Goal: Use online tool/utility: Utilize a website feature to perform a specific function

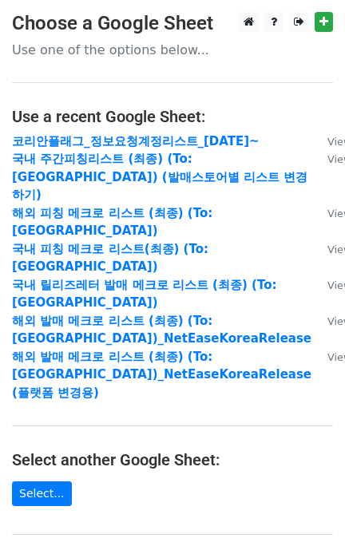
scroll to position [212, 0]
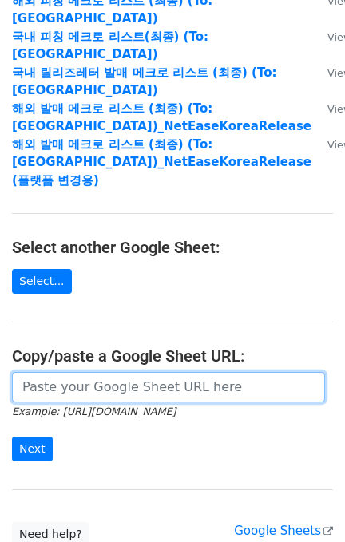
click at [107, 372] on input "url" at bounding box center [168, 387] width 313 height 30
paste input "https://docs.google.com/spreadsheets/d/1wjWjVb_XtTWHo9ojvD3ZdJP7KzJ4322_p0_vEMN…"
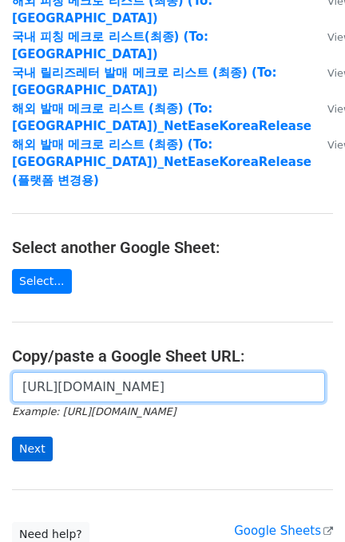
type input "https://docs.google.com/spreadsheets/d/1wjWjVb_XtTWHo9ojvD3ZdJP7KzJ4322_p0_vEMN…"
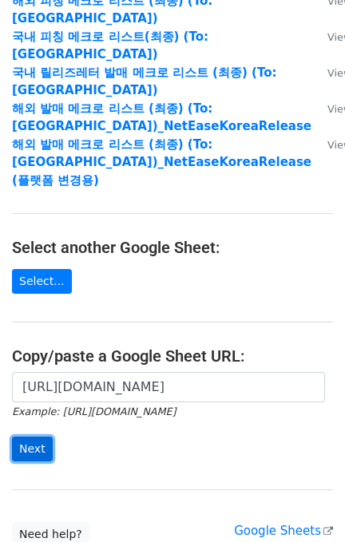
click at [38, 436] on input "Next" at bounding box center [32, 448] width 41 height 25
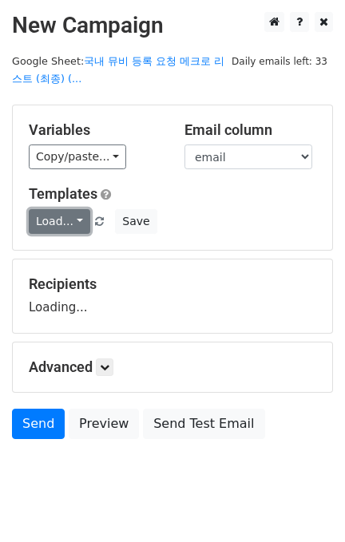
click at [59, 212] on link "Load..." at bounding box center [59, 221] width 61 height 25
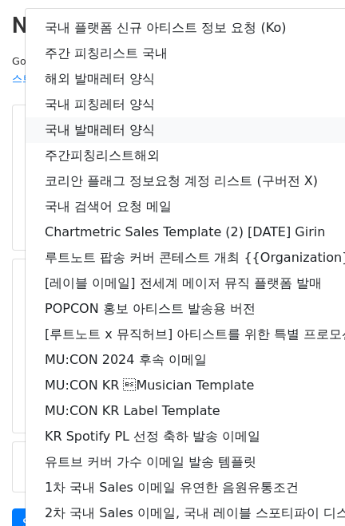
click at [113, 125] on link "국내 발매레터 양식" at bounding box center [282, 130] width 512 height 26
